Goal: Information Seeking & Learning: Learn about a topic

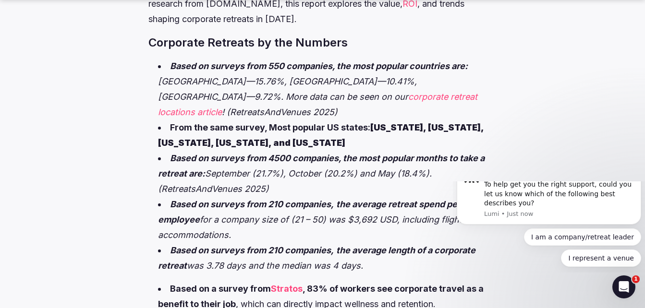
scroll to position [536, 0]
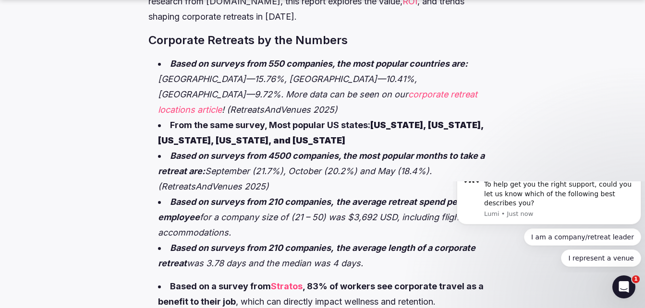
click at [250, 97] on em "corporate retreat locations article" at bounding box center [317, 101] width 319 height 25
